Goal: Information Seeking & Learning: Learn about a topic

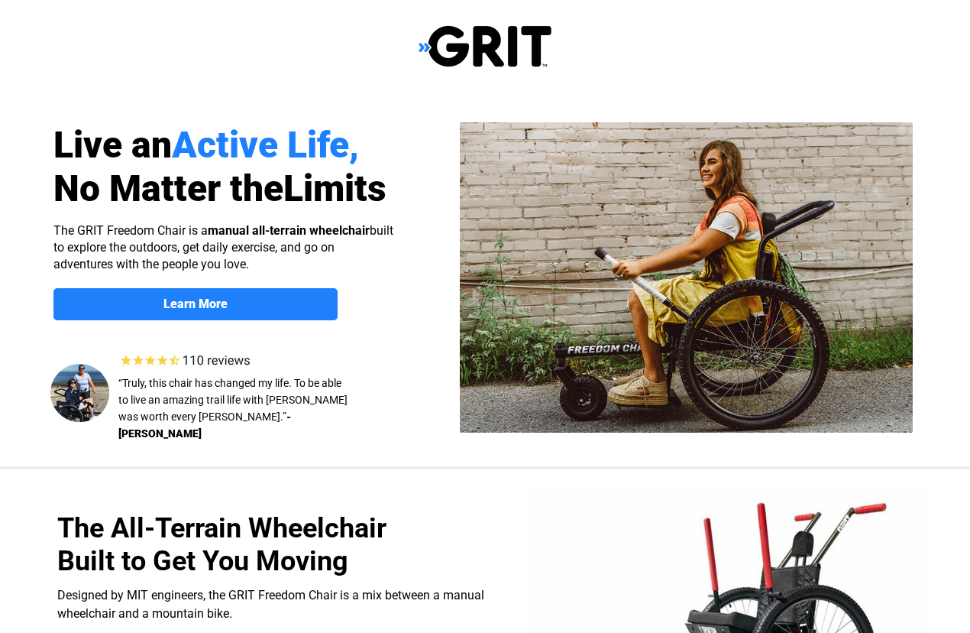
select select "US"
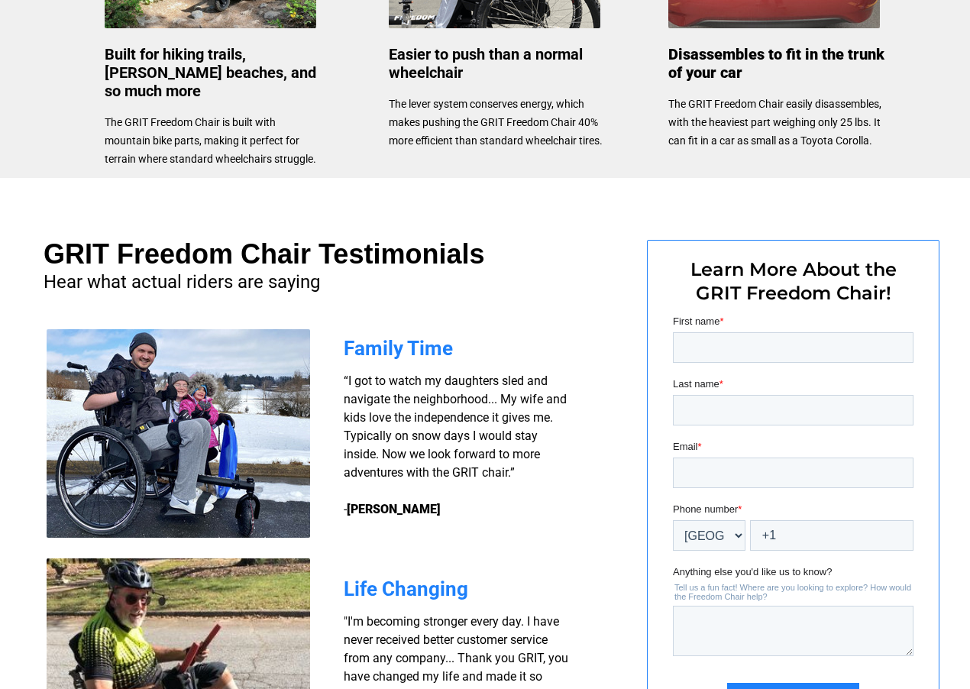
scroll to position [950, 0]
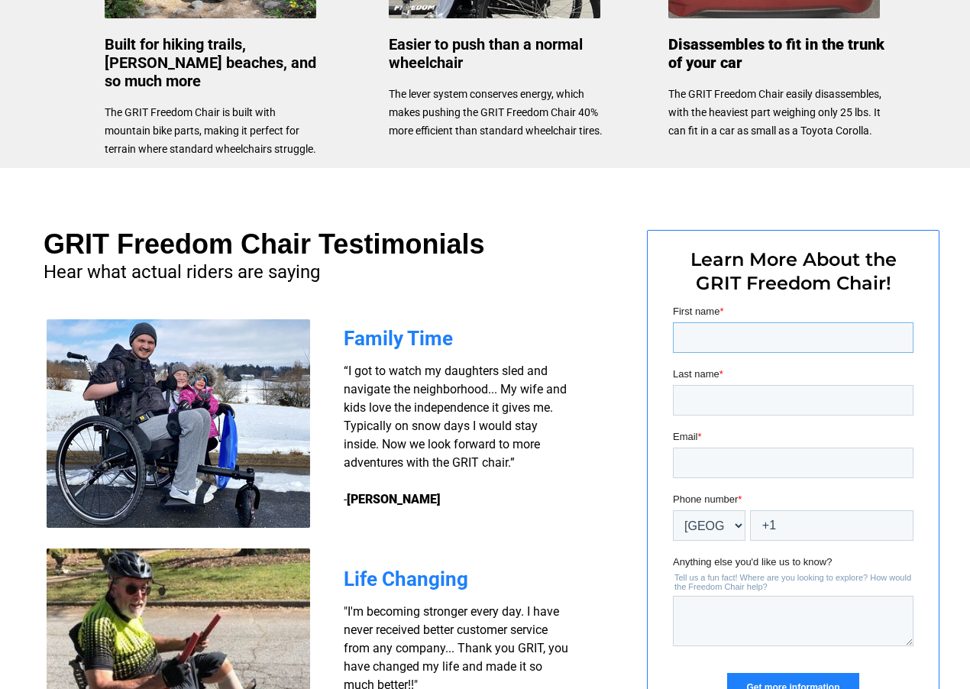
click at [698, 332] on input "First name *" at bounding box center [793, 337] width 241 height 31
type input "[EMAIL_ADDRESS][DOMAIN_NAME]"
type input "[PERSON_NAME]"
type input "[EMAIL_ADDRESS][DOMAIN_NAME]"
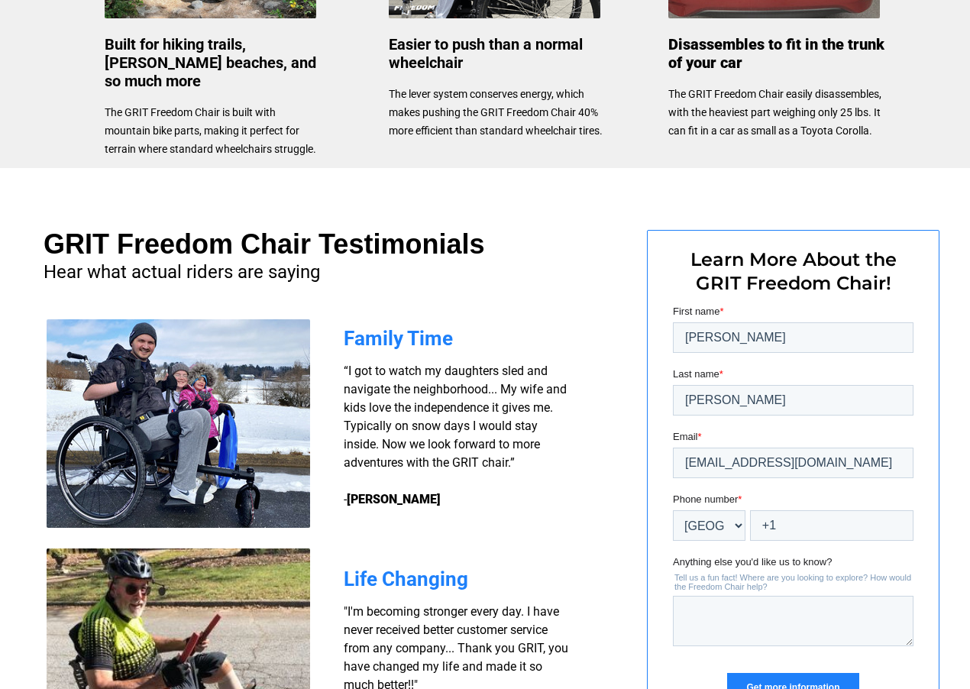
type input "[PERSON_NAME]"
click at [841, 458] on input "[EMAIL_ADDRESS][DOMAIN_NAME]" at bounding box center [793, 462] width 241 height 31
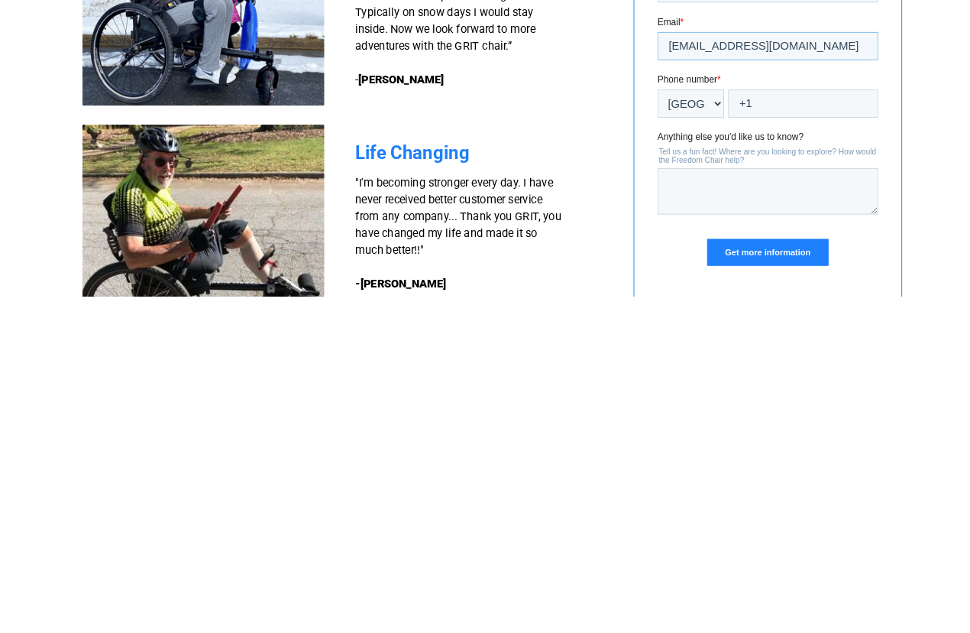
scroll to position [1035, 0]
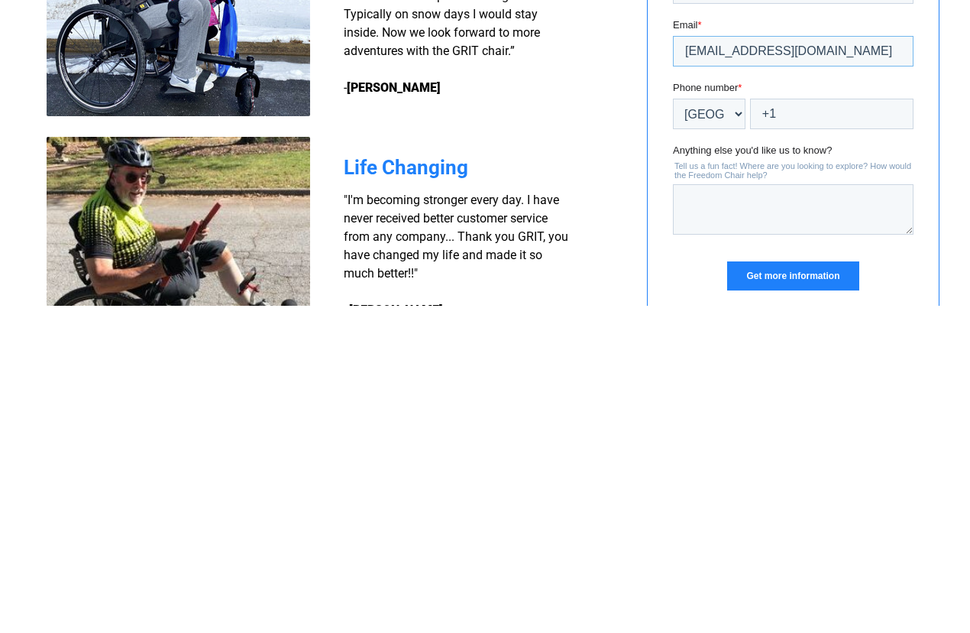
type input "[EMAIL_ADDRESS][DOMAIN_NAME]"
click at [711, 207] on textarea "Anything else you'd like us to know?" at bounding box center [793, 209] width 241 height 50
type textarea "Looks wonderful to me"
click at [816, 281] on input "Get more information" at bounding box center [792, 275] width 131 height 29
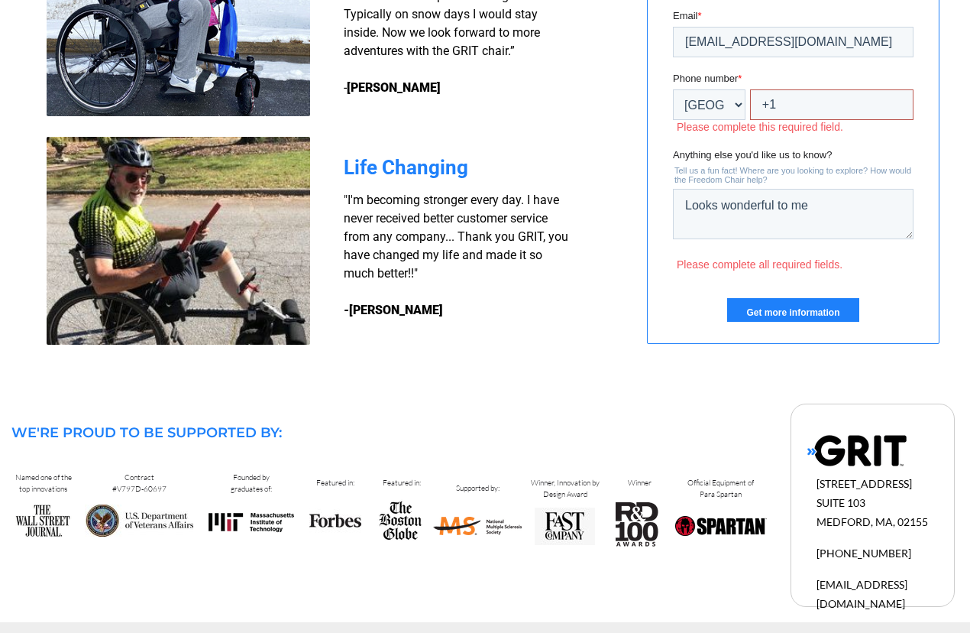
click at [792, 95] on input "+1" at bounding box center [832, 104] width 164 height 31
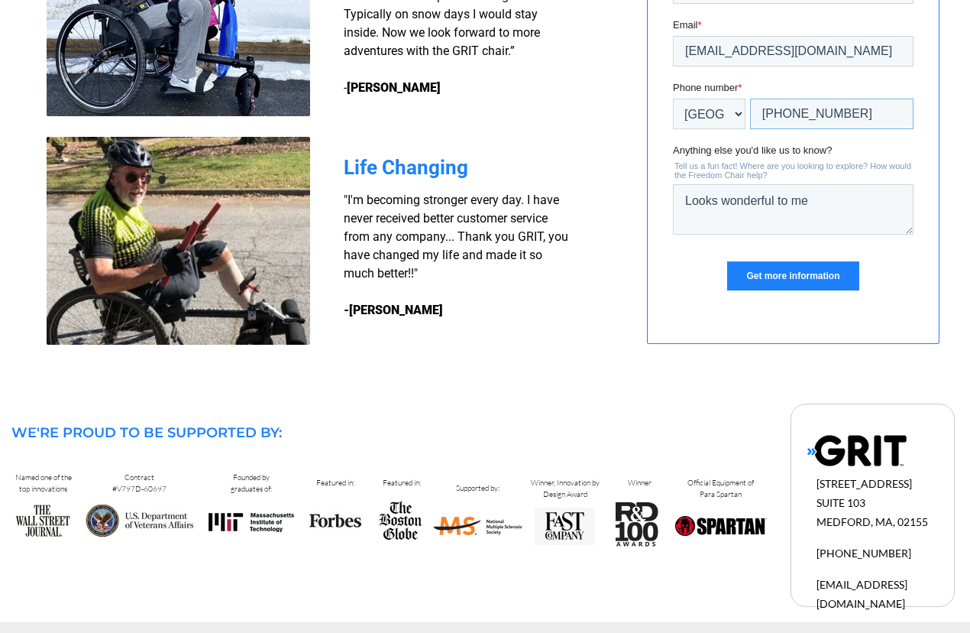
type input "[PHONE_NUMBER]"
click at [810, 287] on input "Get more information" at bounding box center [792, 275] width 131 height 29
